Goal: Task Accomplishment & Management: Use online tool/utility

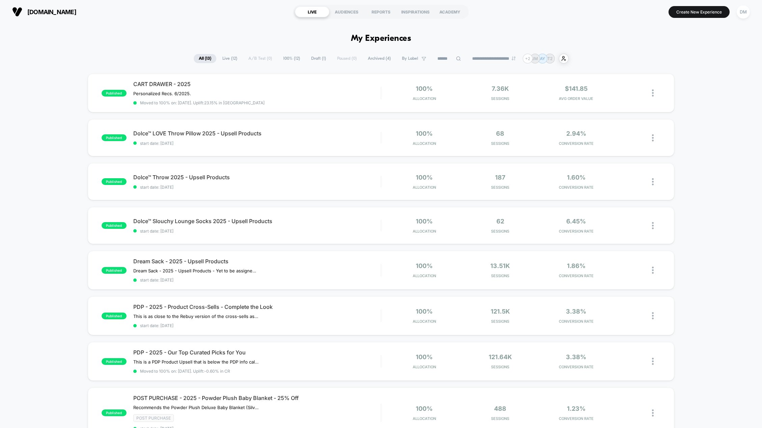
click at [19, 97] on div "published CART DRAWER - 2025 Personalized Recs. 6/2025. Click to edit experienc…" at bounding box center [381, 381] width 762 height 614
click at [29, 106] on div "published CART DRAWER - 2025 Personalized Recs. 6/2025. Click to edit experienc…" at bounding box center [381, 381] width 762 height 614
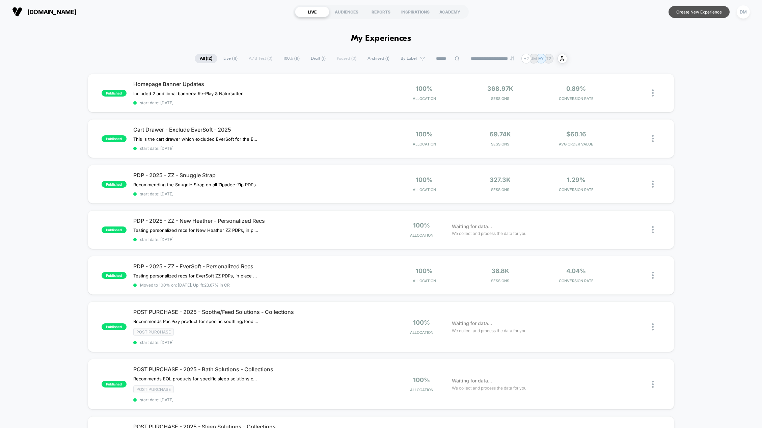
click at [710, 15] on button "Create New Experience" at bounding box center [698, 12] width 61 height 12
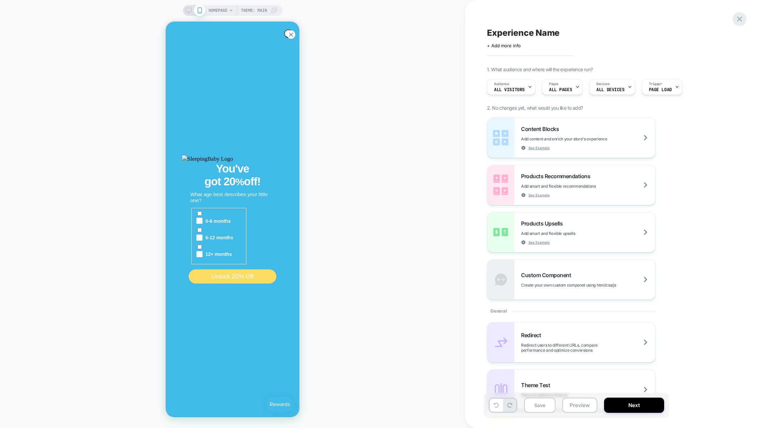
click at [742, 18] on icon at bounding box center [739, 19] width 9 height 9
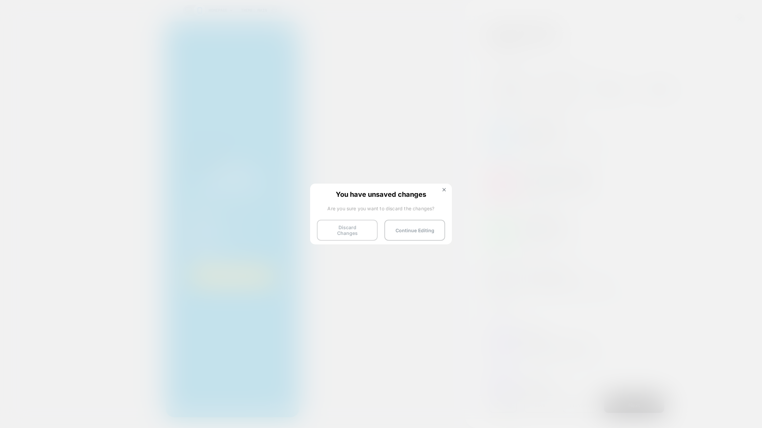
click at [344, 229] on button "Discard Changes" at bounding box center [347, 230] width 61 height 21
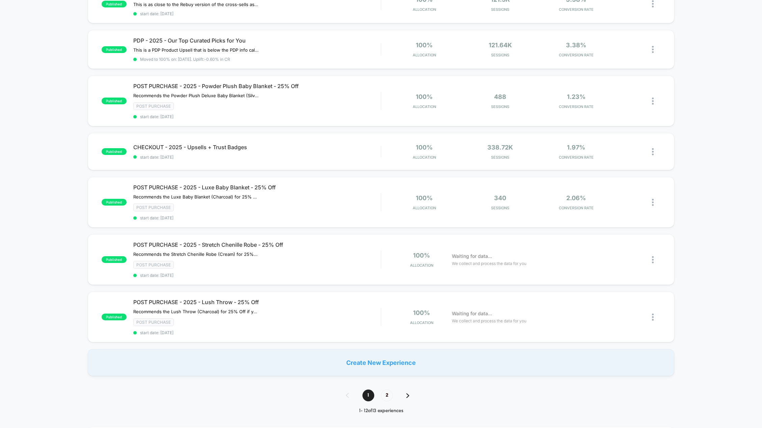
scroll to position [317, 0]
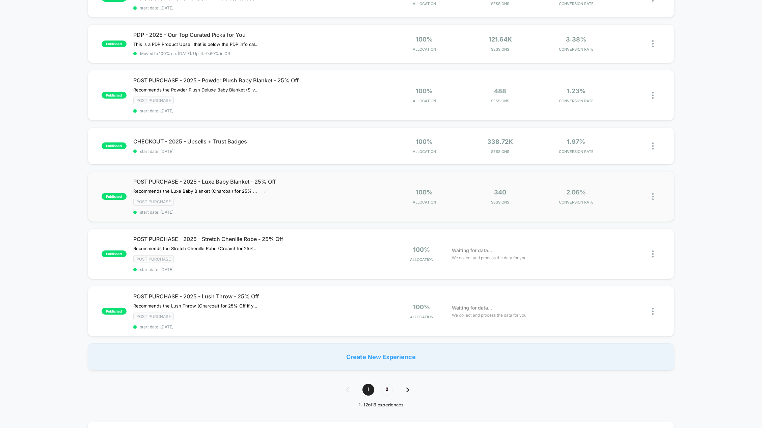
click at [181, 182] on span "POST PURCHASE - 2025 - Luxe Baby Blanket - 25% Off" at bounding box center [257, 181] width 248 height 7
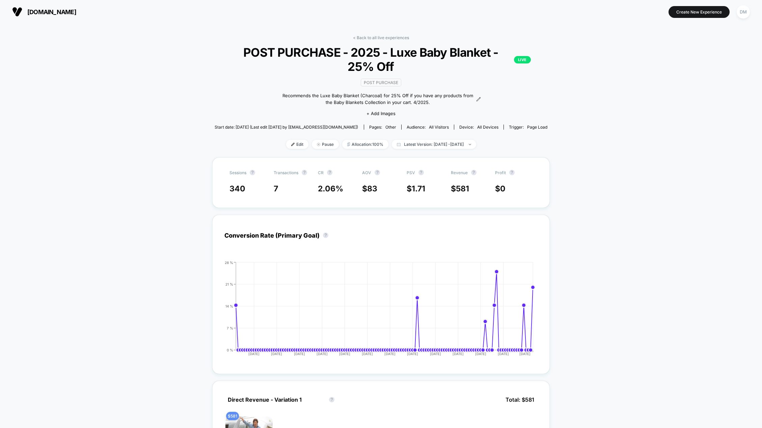
click at [69, 14] on span "littlegiraffe.com" at bounding box center [51, 11] width 49 height 7
